Goal: Navigation & Orientation: Find specific page/section

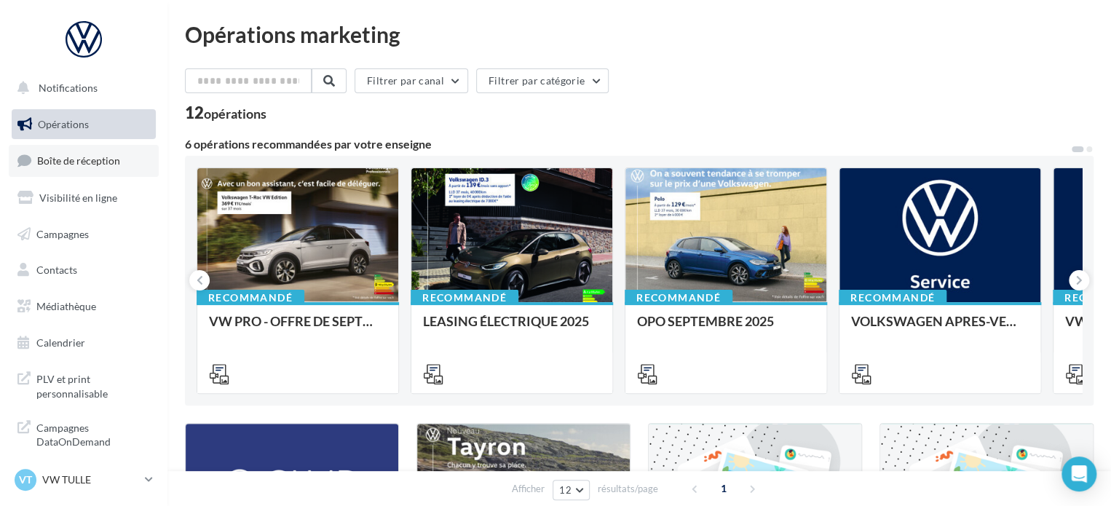
click at [54, 163] on span "Boîte de réception" at bounding box center [78, 160] width 83 height 12
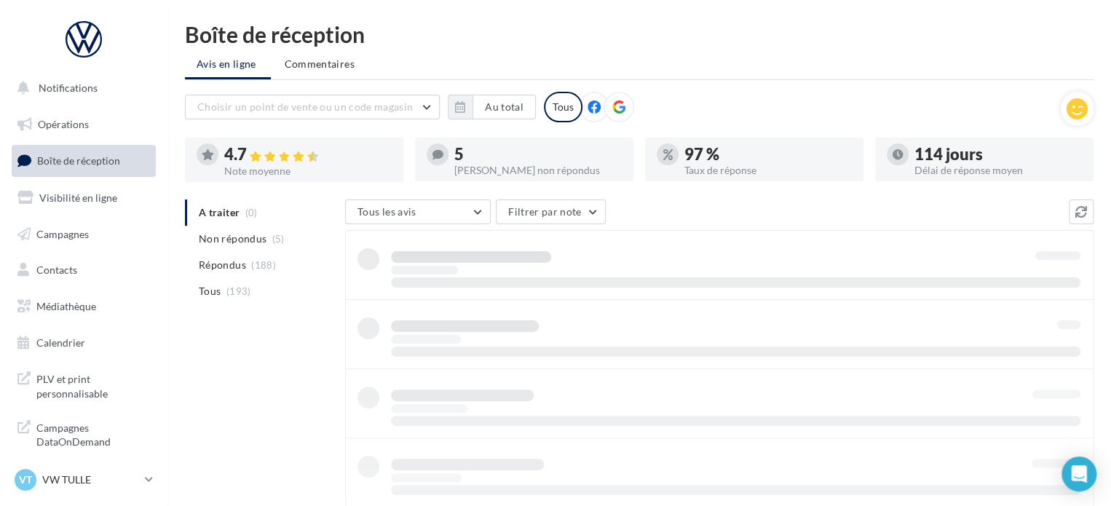
click at [145, 480] on icon at bounding box center [149, 479] width 8 height 12
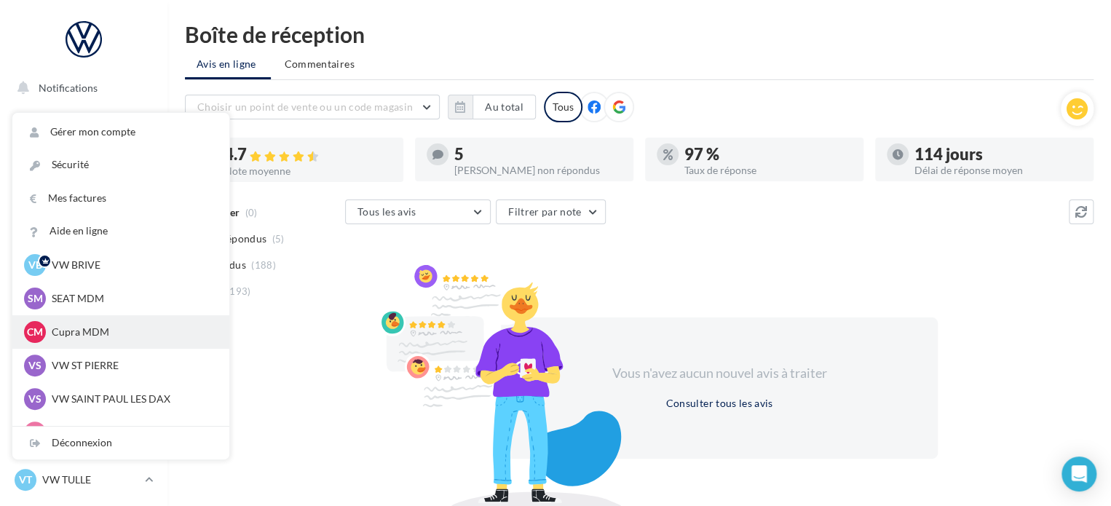
scroll to position [73, 0]
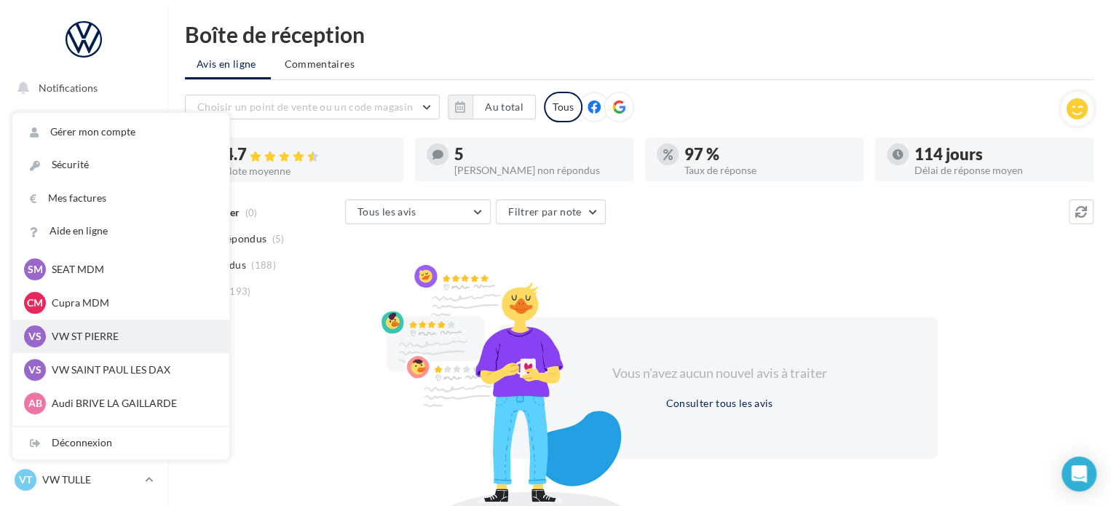
click at [106, 344] on div "VS VW ST PIERRE vw-stp-sdes" at bounding box center [121, 336] width 194 height 22
